Goal: Task Accomplishment & Management: Manage account settings

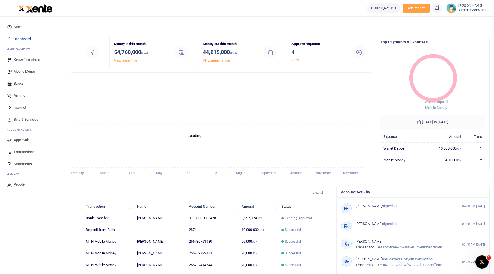
scroll to position [4, 4]
click at [20, 141] on span "Approvals" at bounding box center [22, 139] width 16 height 5
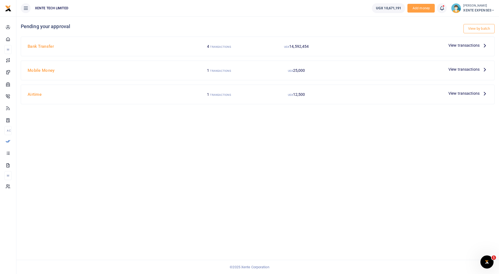
click at [477, 43] on span "View transactions" at bounding box center [463, 45] width 31 height 6
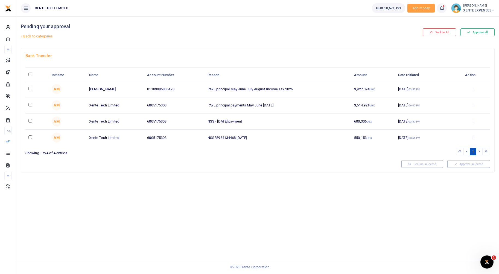
click at [31, 104] on input "checkbox" at bounding box center [30, 105] width 4 height 4
checkbox input "true"
click at [31, 91] on td at bounding box center [36, 89] width 23 height 16
click at [30, 87] on input "checkbox" at bounding box center [30, 89] width 4 height 4
checkbox input "true"
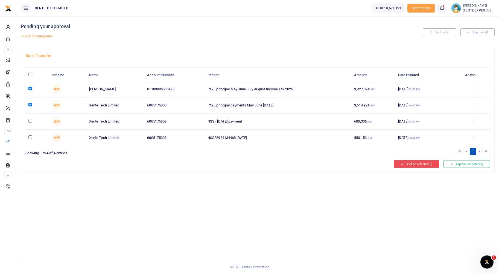
click at [416, 166] on button "Decline selected (2)" at bounding box center [415, 164] width 45 height 8
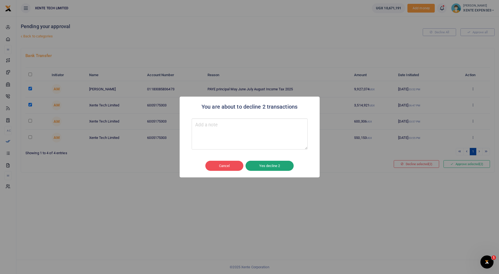
click at [263, 164] on button "Yes decline 2" at bounding box center [269, 166] width 48 height 10
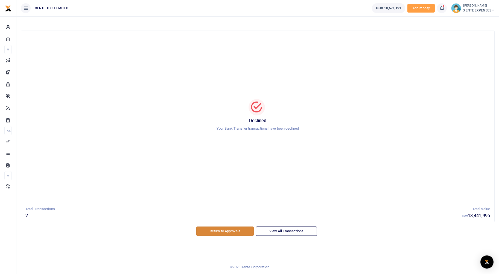
click at [224, 231] on link "Return to Approvals" at bounding box center [224, 231] width 57 height 9
